Goal: Book appointment/travel/reservation

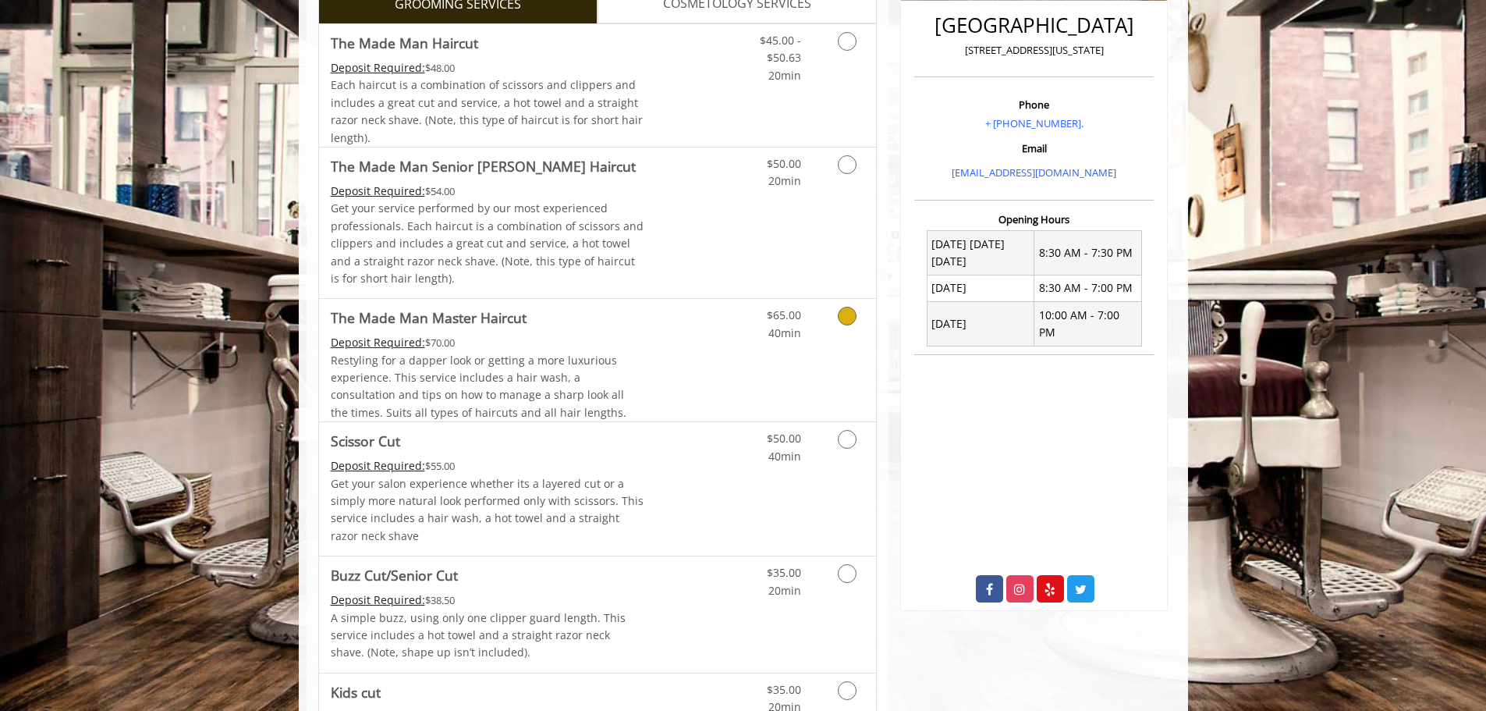
scroll to position [468, 0]
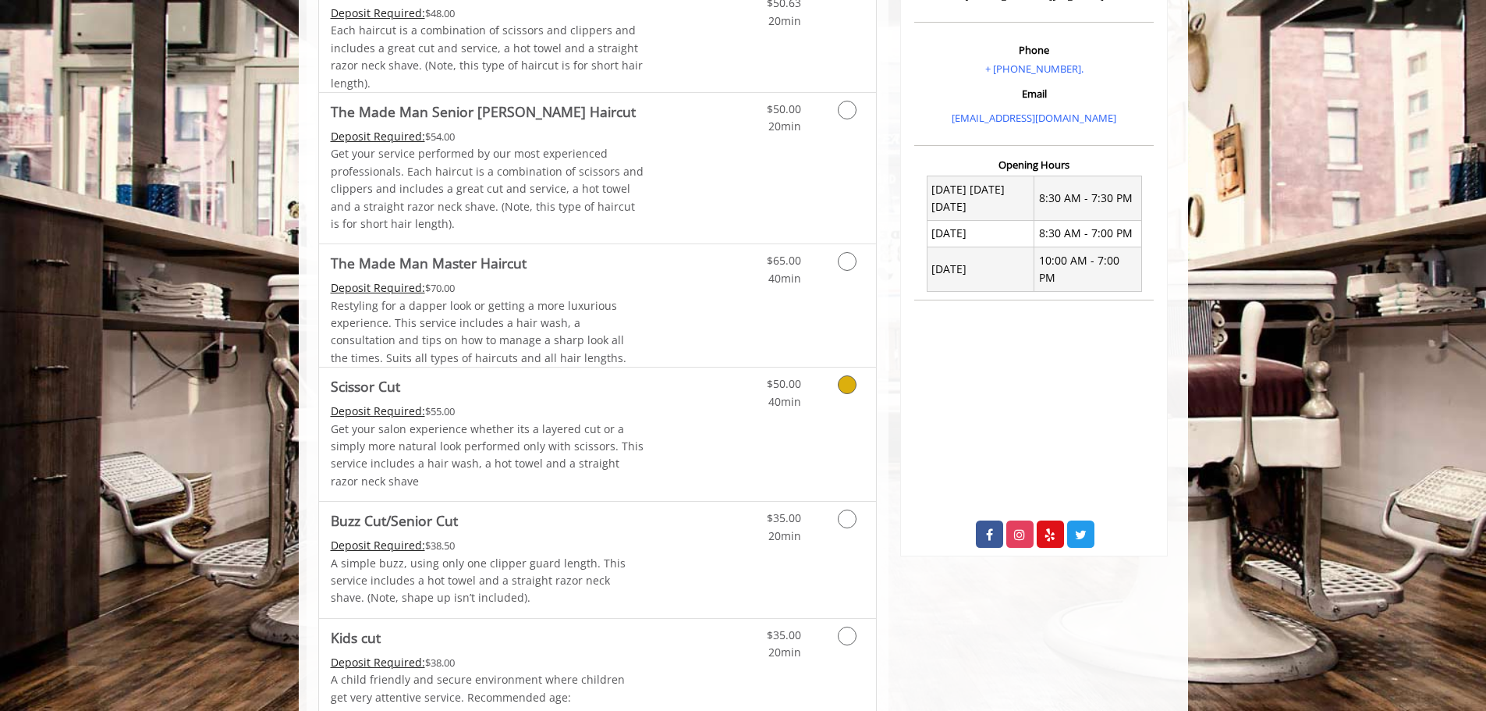
click at [625, 409] on div "Deposit Required: $55.00" at bounding box center [488, 411] width 314 height 17
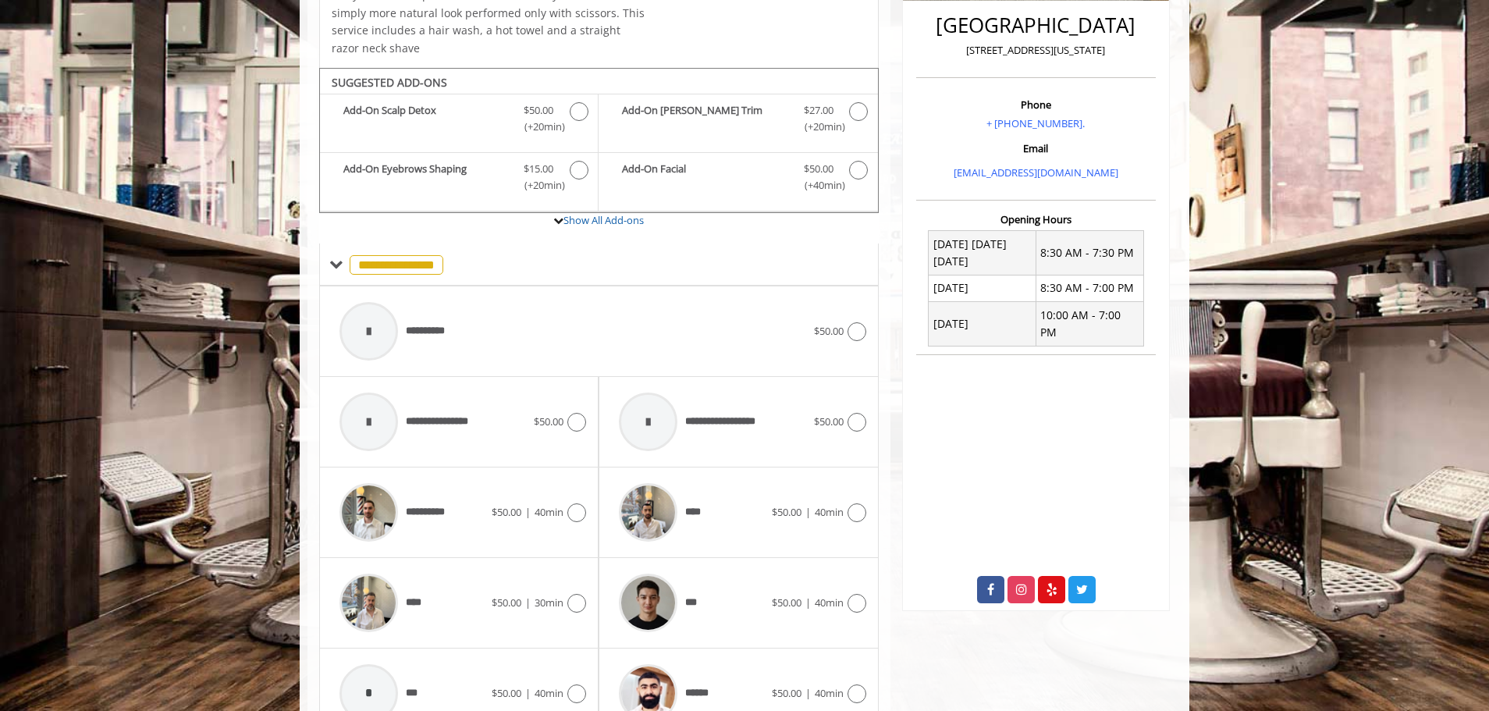
scroll to position [509, 0]
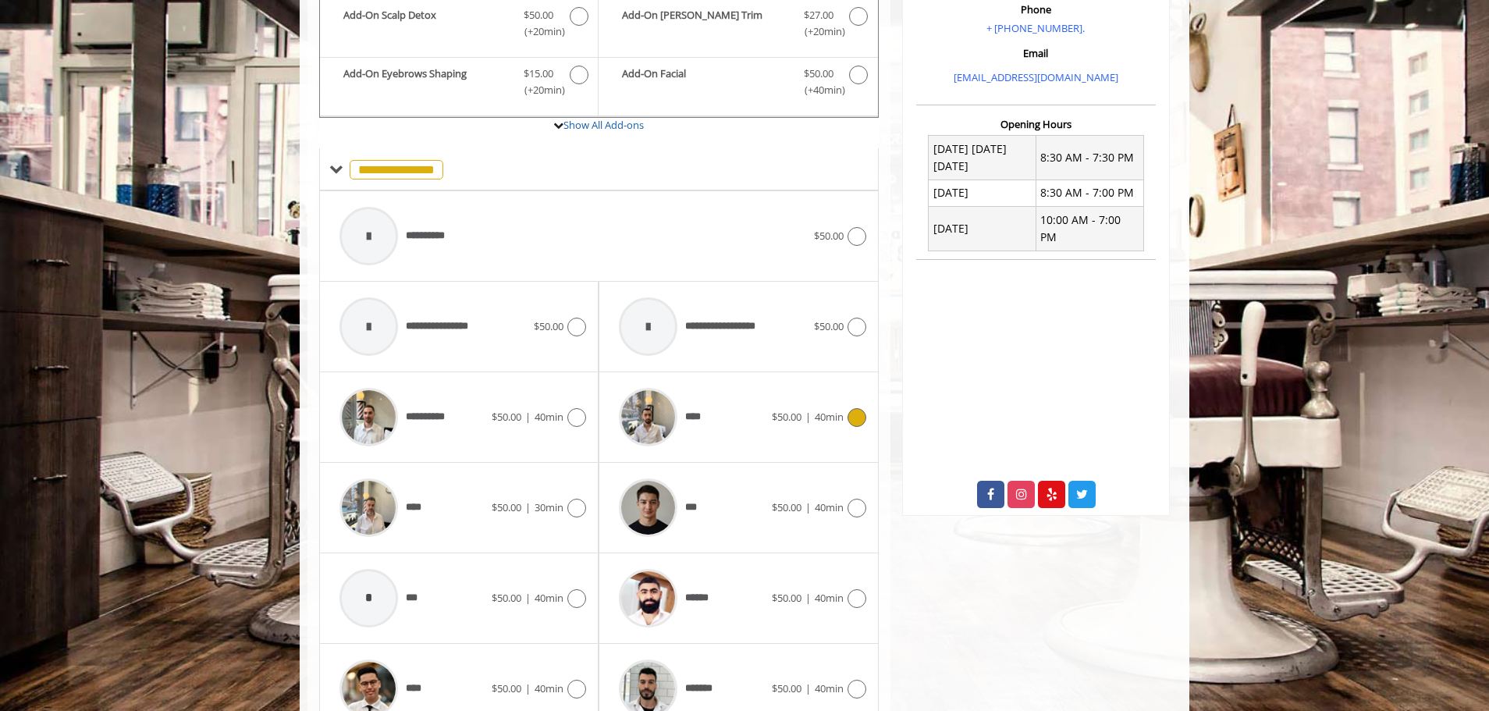
click at [648, 421] on img at bounding box center [648, 417] width 59 height 59
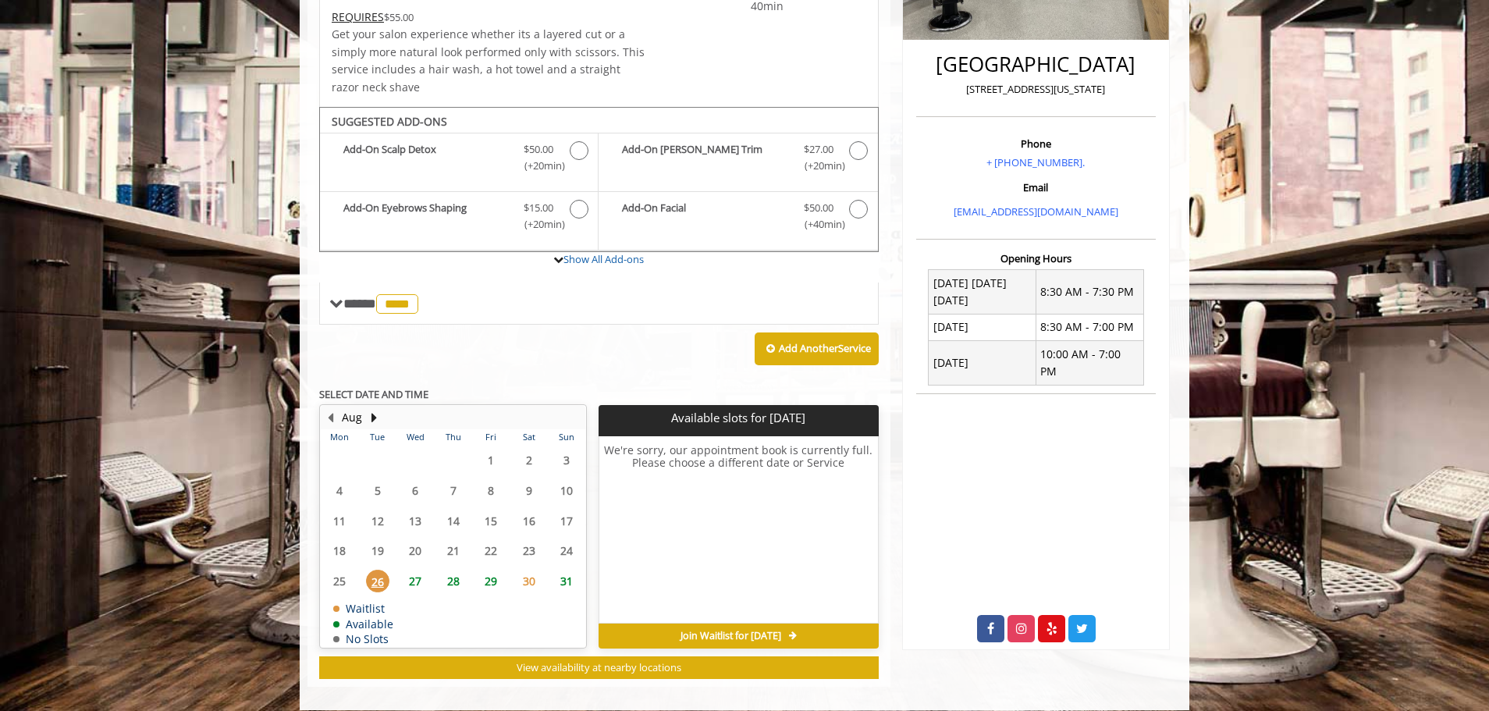
scroll to position [389, 0]
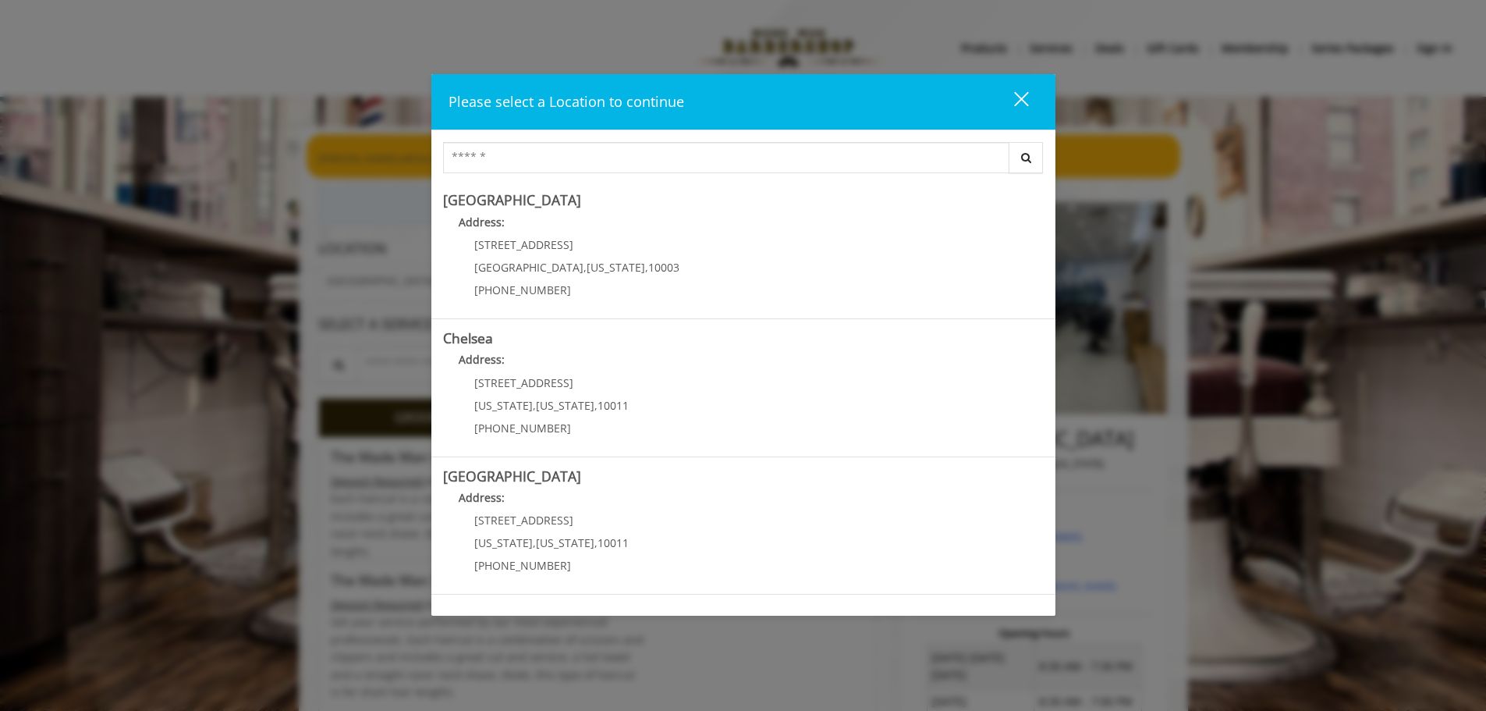
click at [1011, 100] on div "close" at bounding box center [1011, 102] width 31 height 23
